Goal: Information Seeking & Learning: Find specific page/section

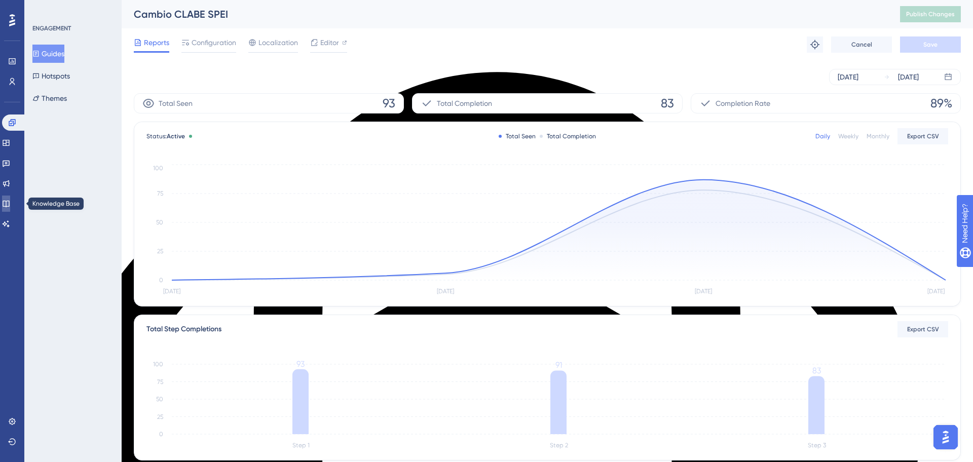
click at [9, 201] on icon at bounding box center [6, 204] width 7 height 7
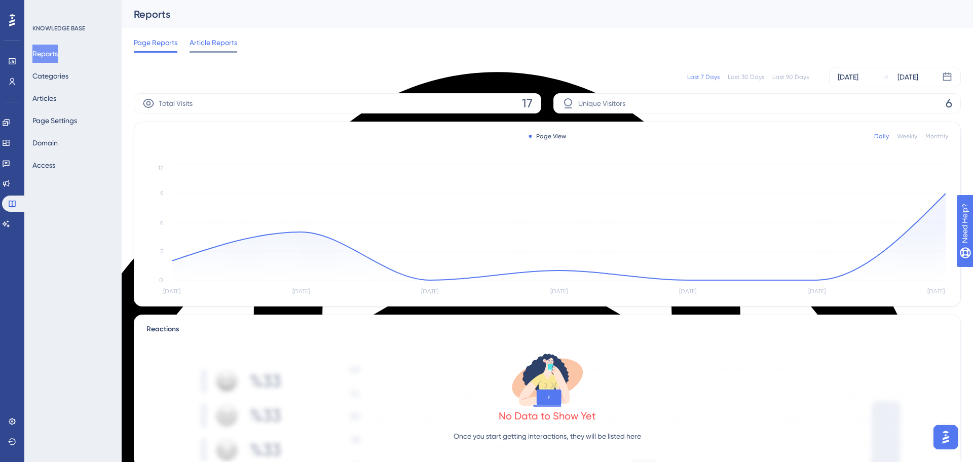
click at [219, 44] on span "Article Reports" at bounding box center [214, 42] width 48 height 12
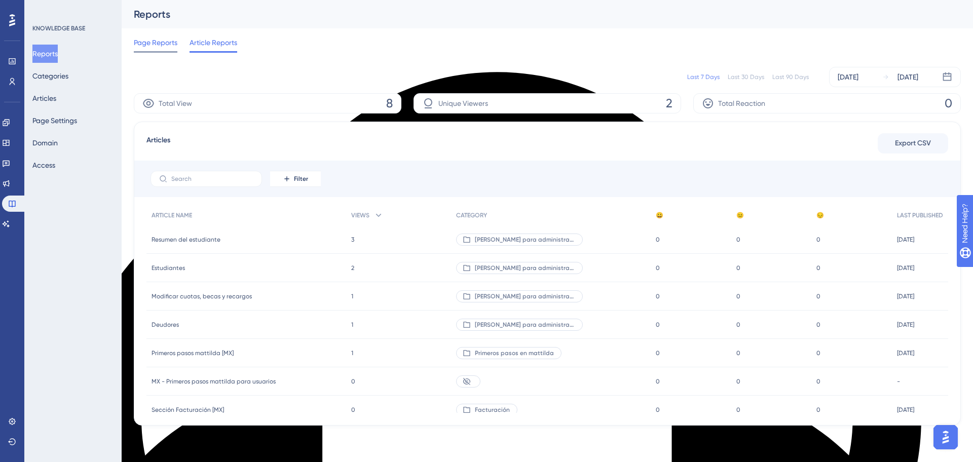
click at [166, 40] on span "Page Reports" at bounding box center [156, 42] width 44 height 12
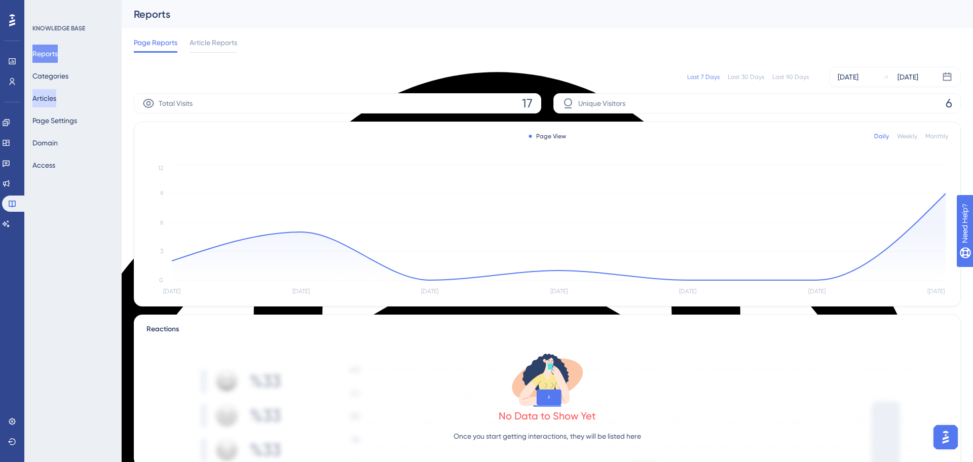
click at [56, 102] on button "Articles" at bounding box center [44, 98] width 24 height 18
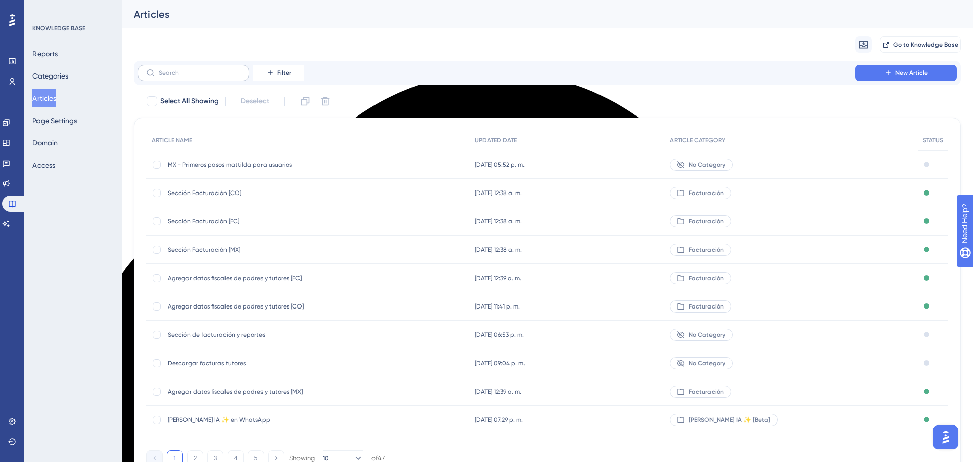
click at [210, 77] on label at bounding box center [194, 73] width 112 height 16
click at [210, 77] on input "text" at bounding box center [200, 72] width 82 height 7
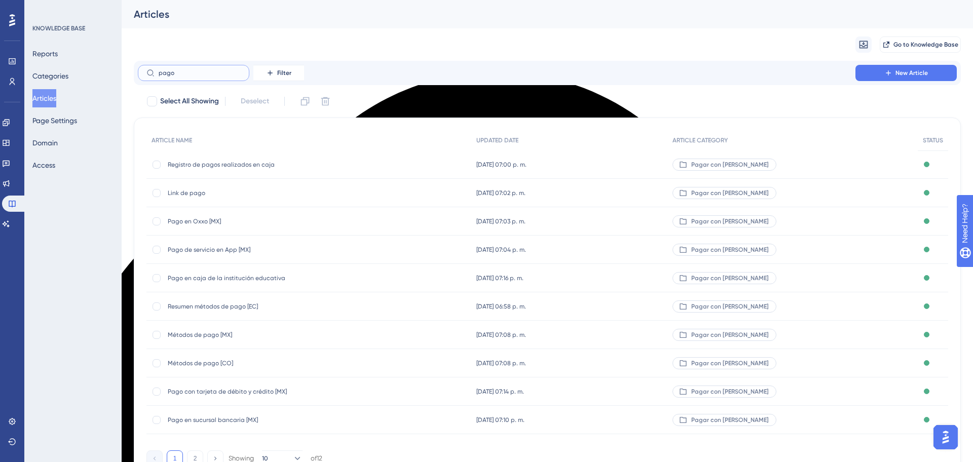
type input "pago"
click at [219, 162] on span "Registro de pagos realizados en caja" at bounding box center [249, 165] width 162 height 8
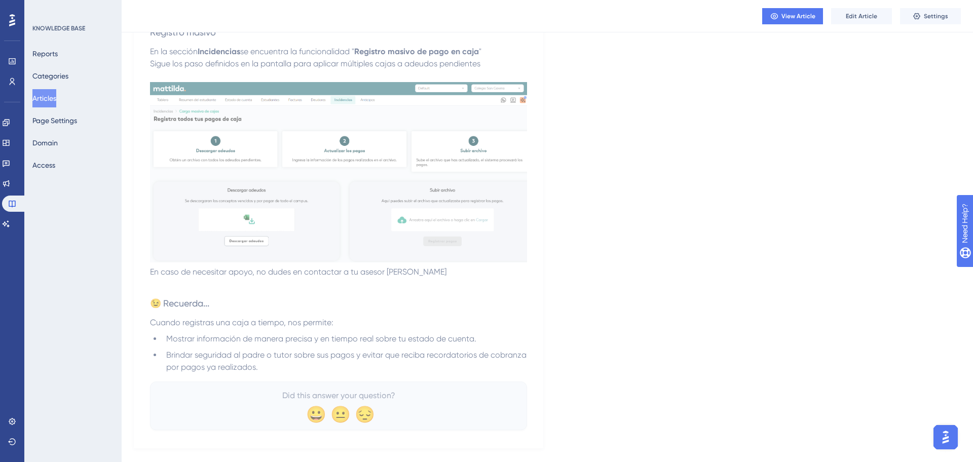
scroll to position [1186, 0]
